Goal: Transaction & Acquisition: Purchase product/service

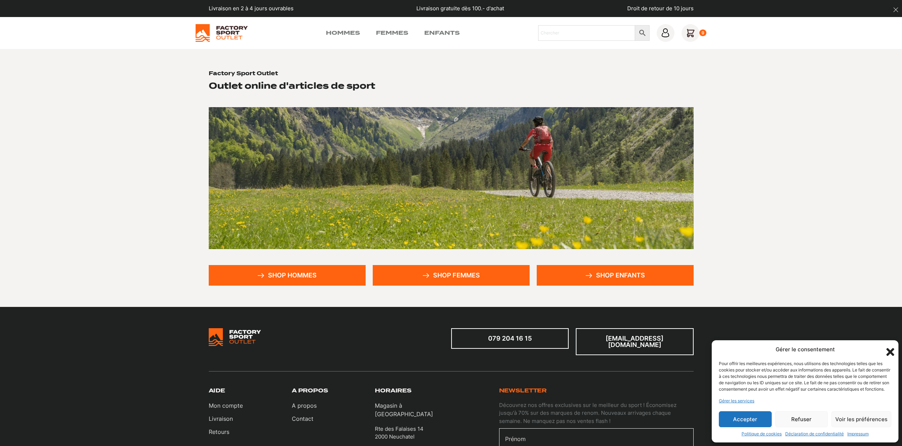
click at [791, 158] on section "Factory Sport Outlet Outlet online d'articles de sport Shop hommes Shop femmes …" at bounding box center [451, 178] width 902 height 258
click at [343, 32] on link "Hommes" at bounding box center [343, 33] width 34 height 9
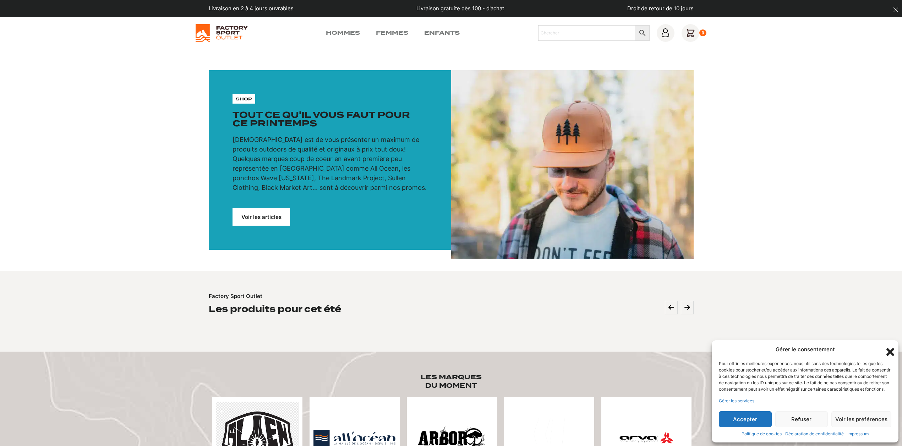
click at [264, 217] on link "Voir les articles" at bounding box center [262, 216] width 58 height 17
